Goal: Task Accomplishment & Management: Complete application form

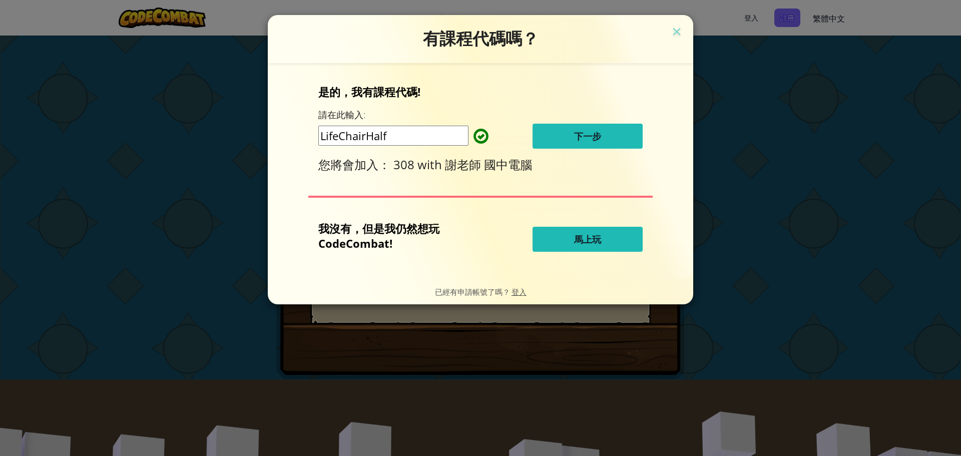
click at [588, 147] on button "下一步" at bounding box center [588, 136] width 110 height 25
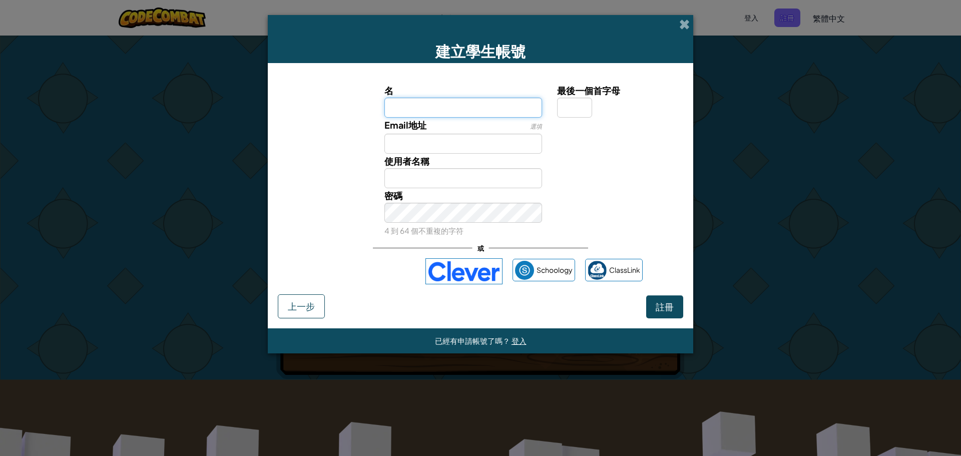
click at [437, 107] on input "名" at bounding box center [464, 108] width 158 height 20
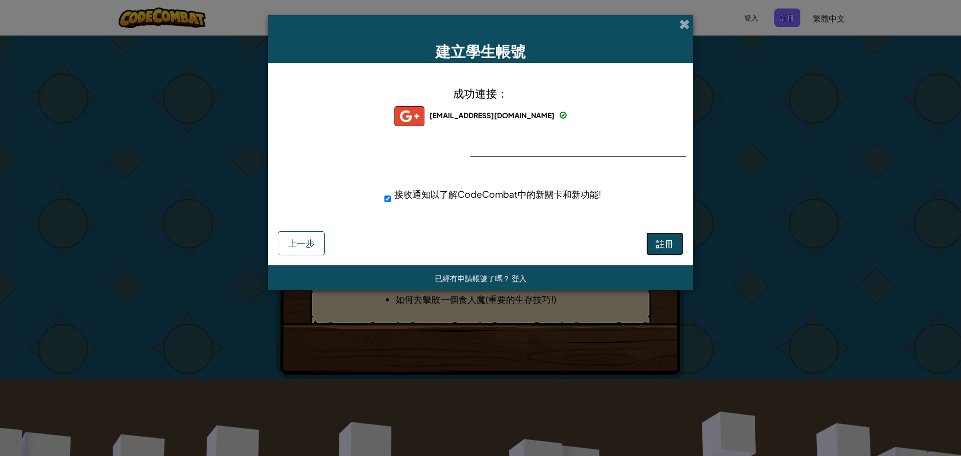
click at [663, 239] on span "註冊" at bounding box center [665, 244] width 18 height 12
drag, startPoint x: 682, startPoint y: 26, endPoint x: 598, endPoint y: 115, distance: 121.5
click at [681, 26] on span at bounding box center [685, 24] width 11 height 11
